Goal: Check status: Check status

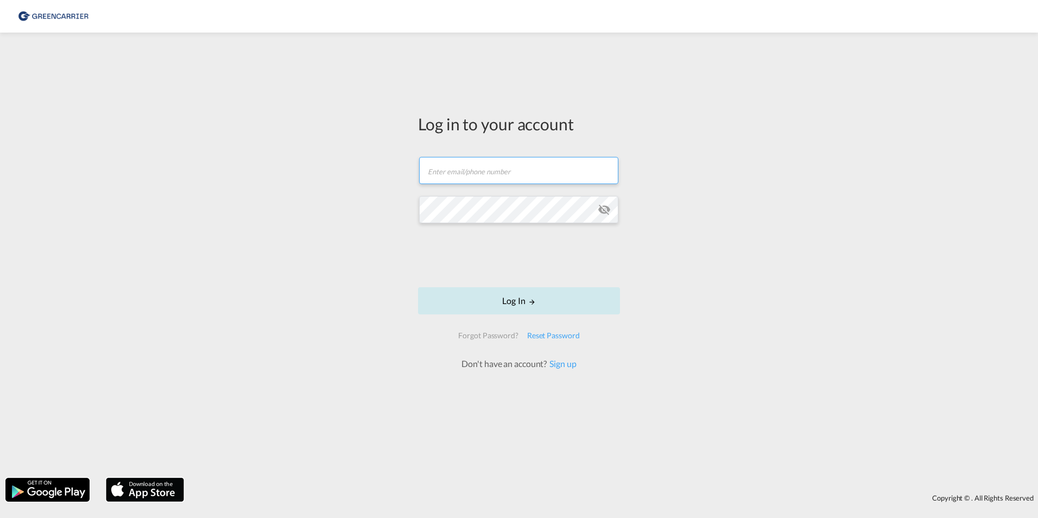
type input "[PERSON_NAME][EMAIL_ADDRESS][DOMAIN_NAME]"
click at [523, 299] on button "Log In" at bounding box center [519, 300] width 202 height 27
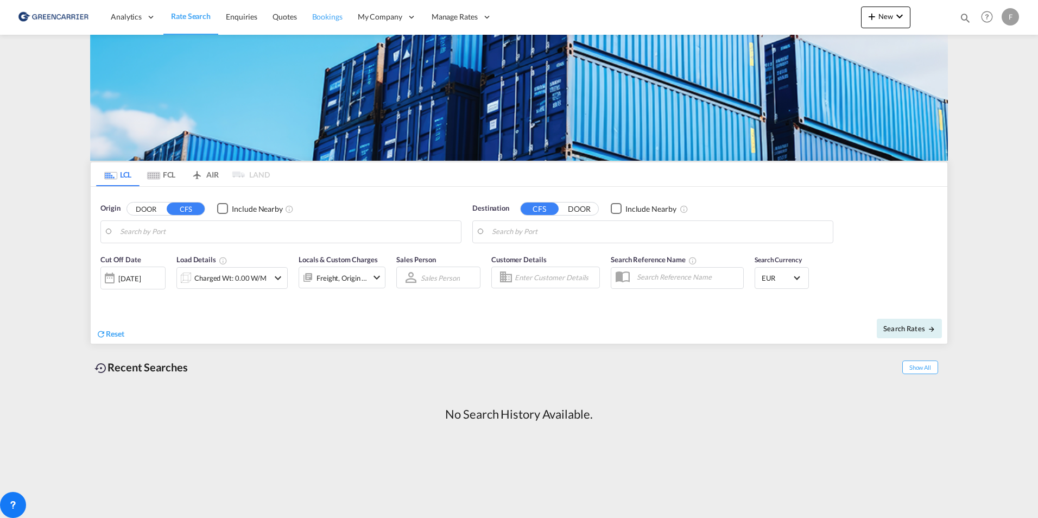
click at [333, 21] on span "Bookings" at bounding box center [327, 16] width 30 height 9
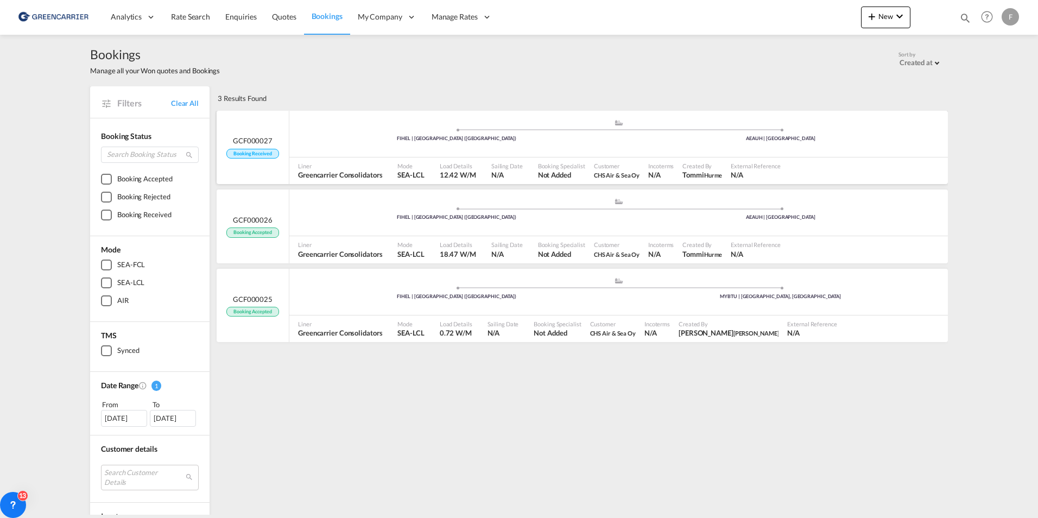
click at [246, 149] on span "Booking Received" at bounding box center [252, 154] width 52 height 10
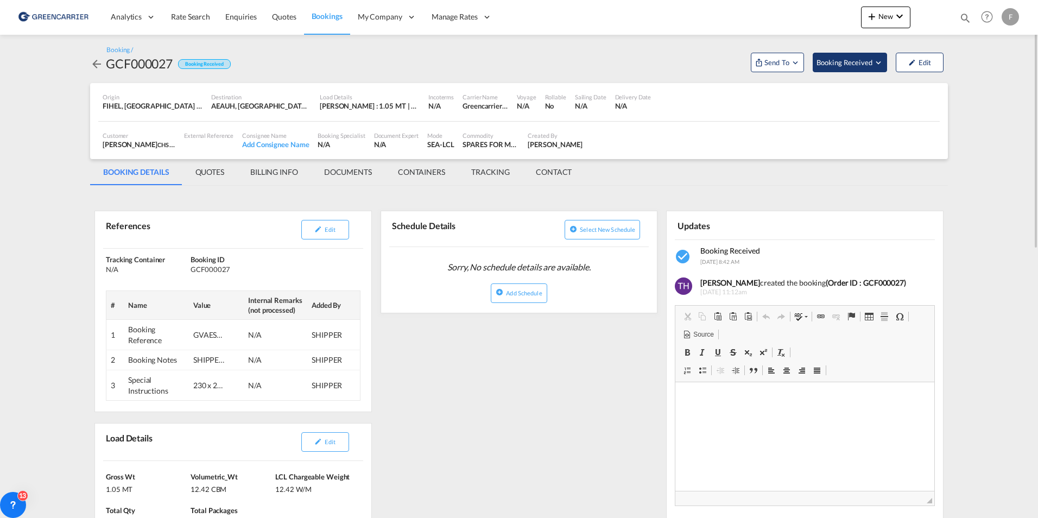
click at [884, 58] on button "Booking Received" at bounding box center [850, 63] width 74 height 20
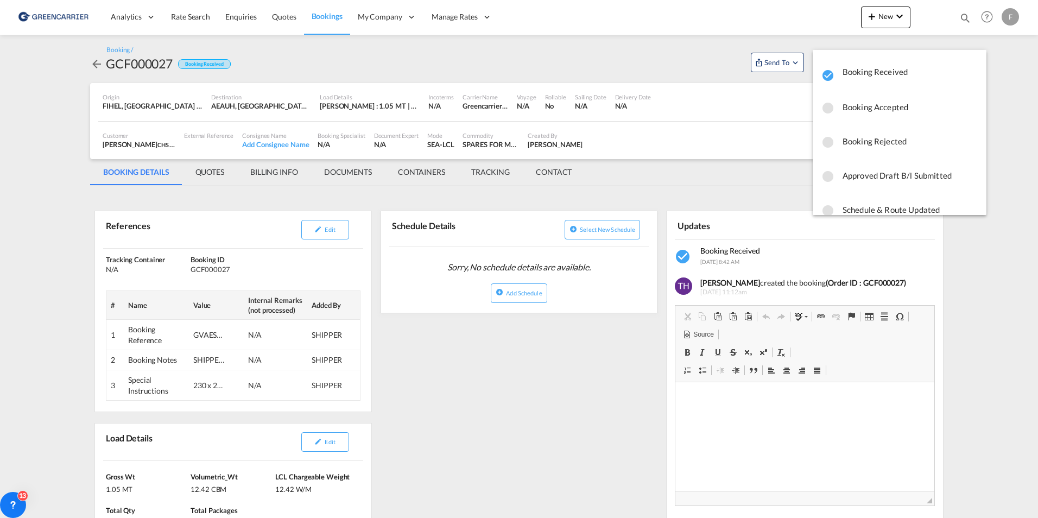
click at [829, 112] on md-icon "icon-checkbox-blank-circle" at bounding box center [828, 108] width 13 height 13
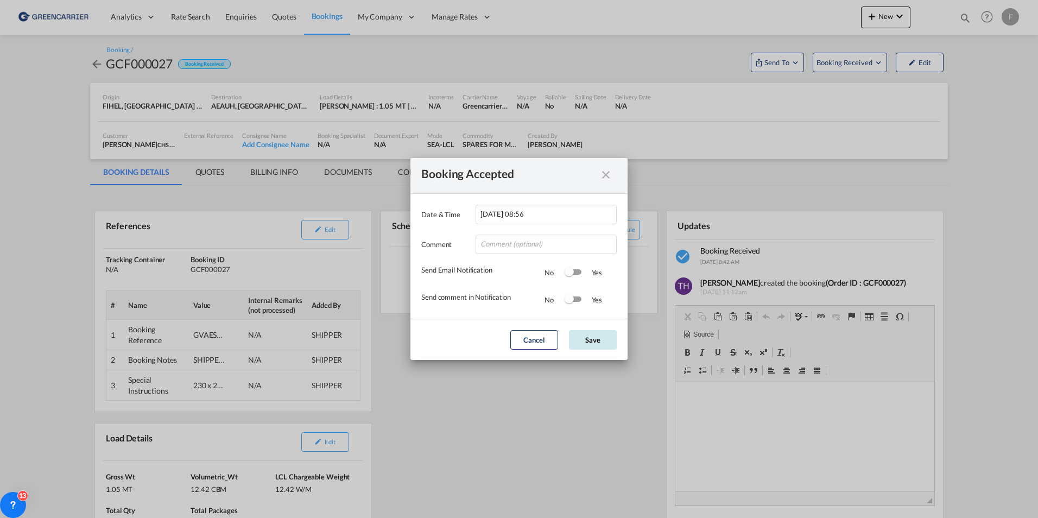
click at [598, 342] on button "Save" at bounding box center [593, 340] width 48 height 20
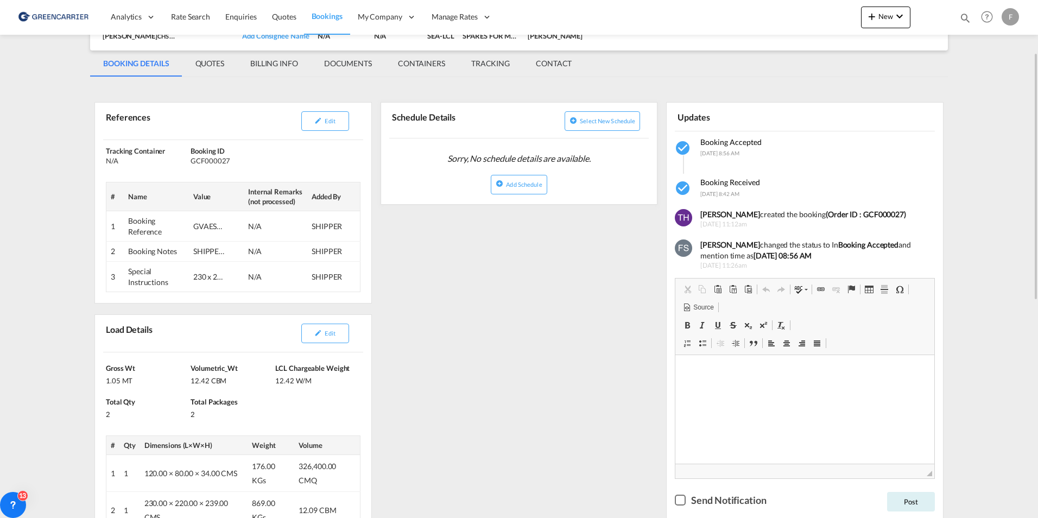
scroll to position [54, 0]
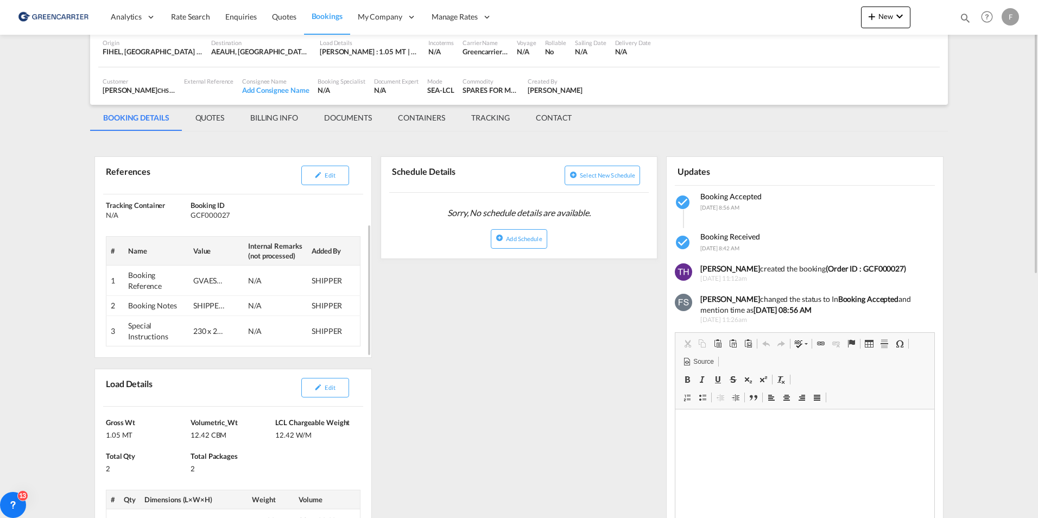
click at [221, 330] on div "230 x 220 x 239, 869 kg NON-STACKABLE" at bounding box center [209, 331] width 33 height 11
drag, startPoint x: 192, startPoint y: 333, endPoint x: 253, endPoint y: 334, distance: 60.8
click at [253, 334] on tr "3 Special Instructions 230 x 220 x 239, 869 kg NON-STACKABLE N/A SHIPPER" at bounding box center [233, 331] width 254 height 30
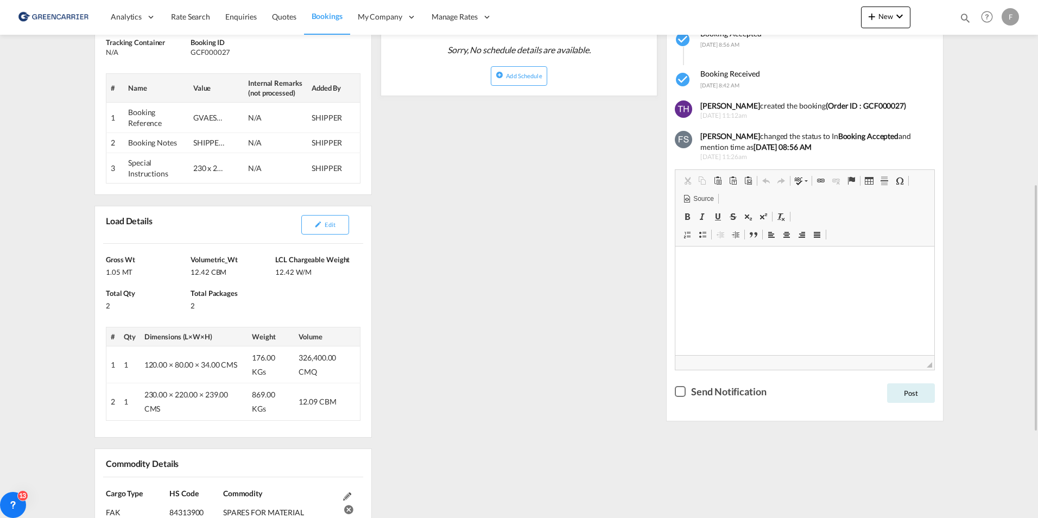
scroll to position [272, 0]
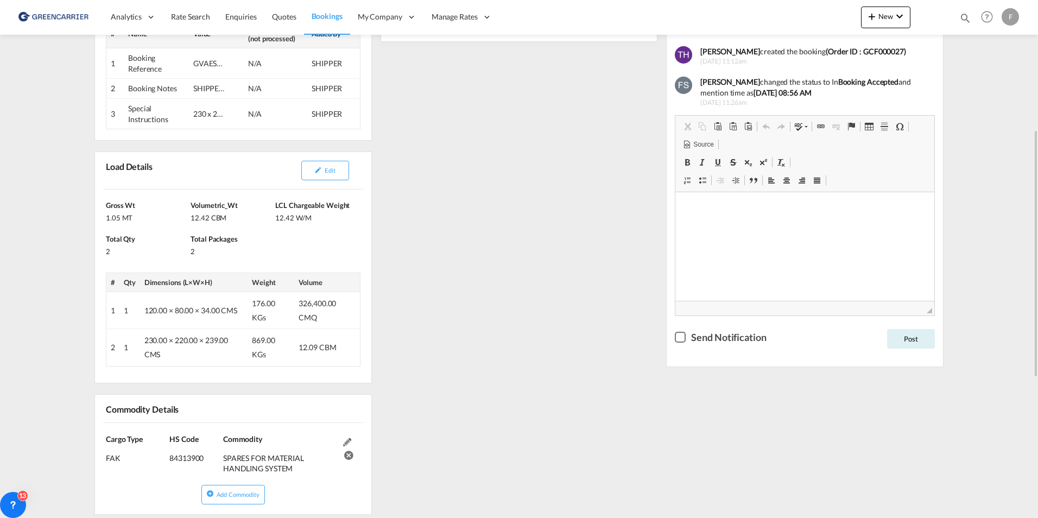
drag, startPoint x: 430, startPoint y: 127, endPoint x: 437, endPoint y: 132, distance: 8.9
click at [437, 132] on div "References Edit Inquiry No. N/A Quotation No. N/A Search Reference FIHEL to AEA…" at bounding box center [519, 352] width 858 height 864
click at [196, 62] on div "GVAES2509450" at bounding box center [209, 63] width 33 height 11
drag, startPoint x: 193, startPoint y: 62, endPoint x: 249, endPoint y: 67, distance: 55.7
click at [249, 67] on tr "1 Booking Reference GVAES2509450 N/A SHIPPER" at bounding box center [233, 63] width 254 height 30
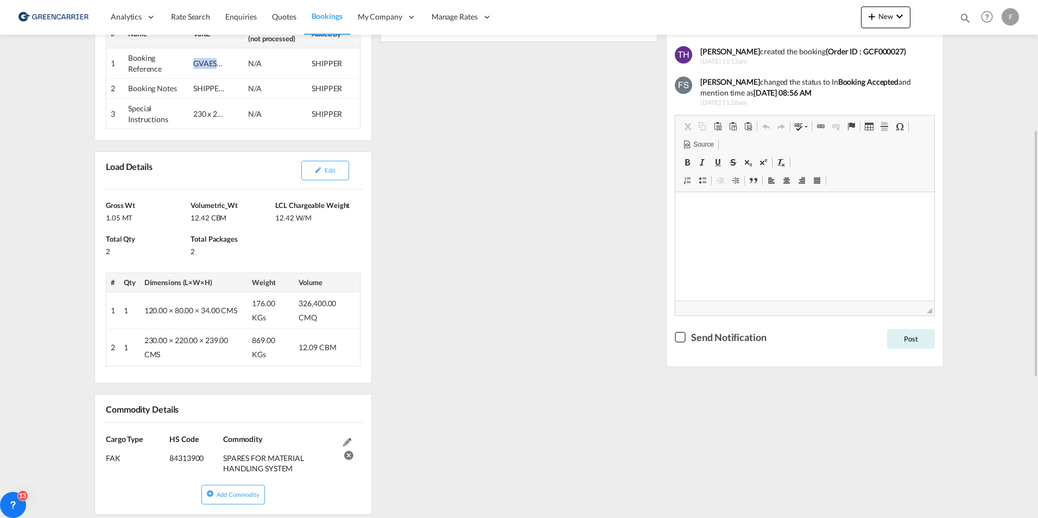
copy div "GVAES2509450"
